Goal: Transaction & Acquisition: Download file/media

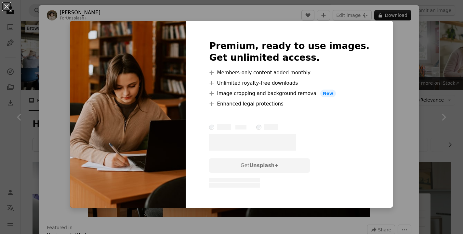
scroll to position [319, 0]
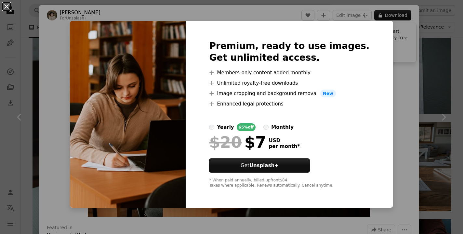
click at [5, 9] on button "An X shape" at bounding box center [7, 7] width 8 height 8
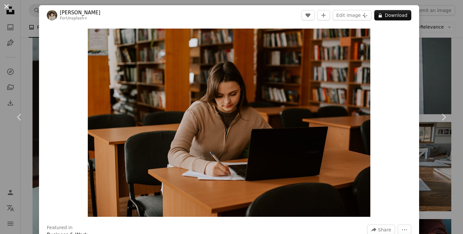
click at [6, 8] on button "An X shape" at bounding box center [7, 7] width 8 height 8
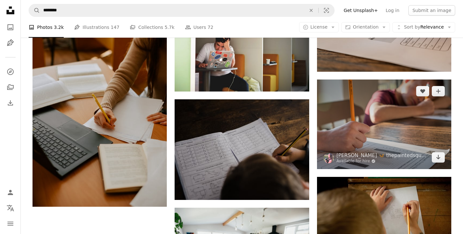
scroll to position [647, 0]
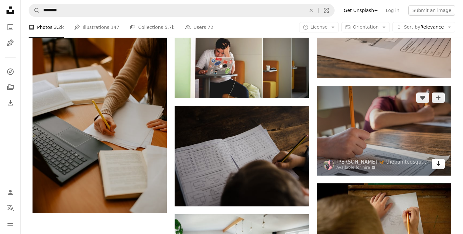
click at [437, 164] on icon "Arrow pointing down" at bounding box center [437, 164] width 5 height 8
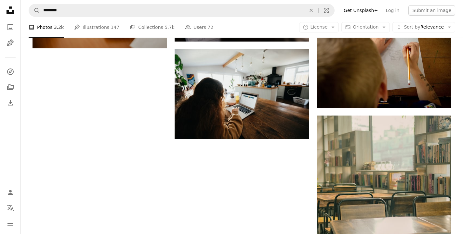
scroll to position [673, 0]
